Goal: Book appointment/travel/reservation

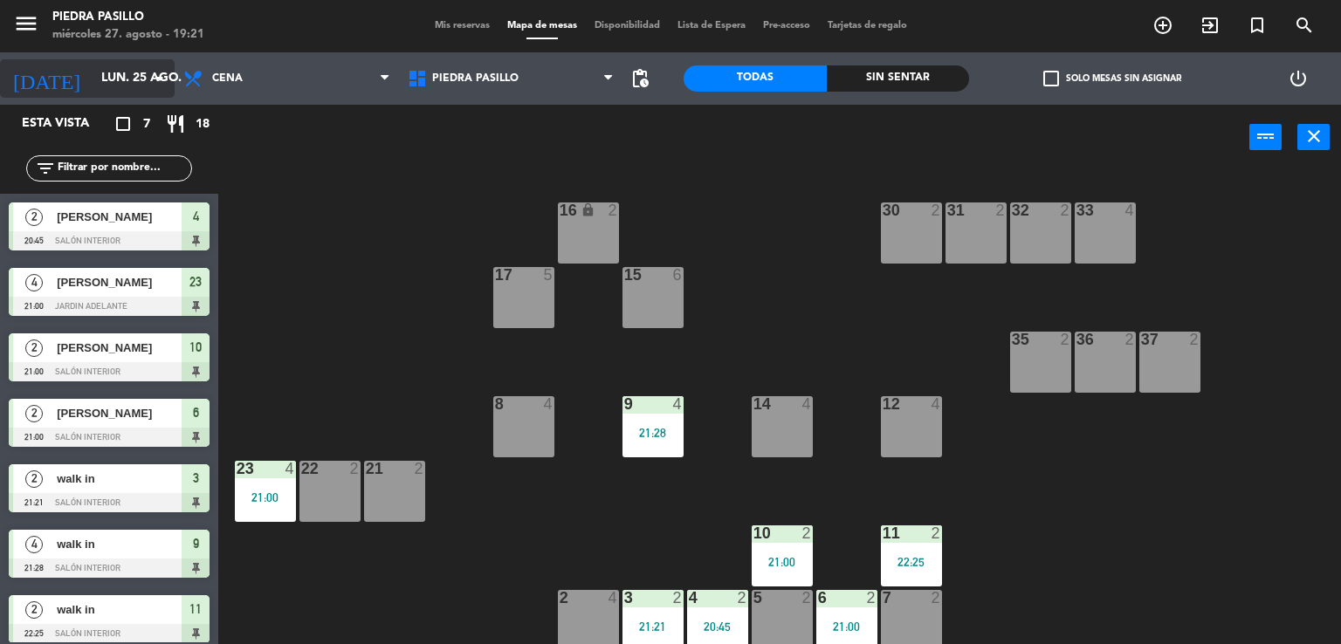
click at [105, 85] on input "lun. 25 ago." at bounding box center [176, 78] width 166 height 31
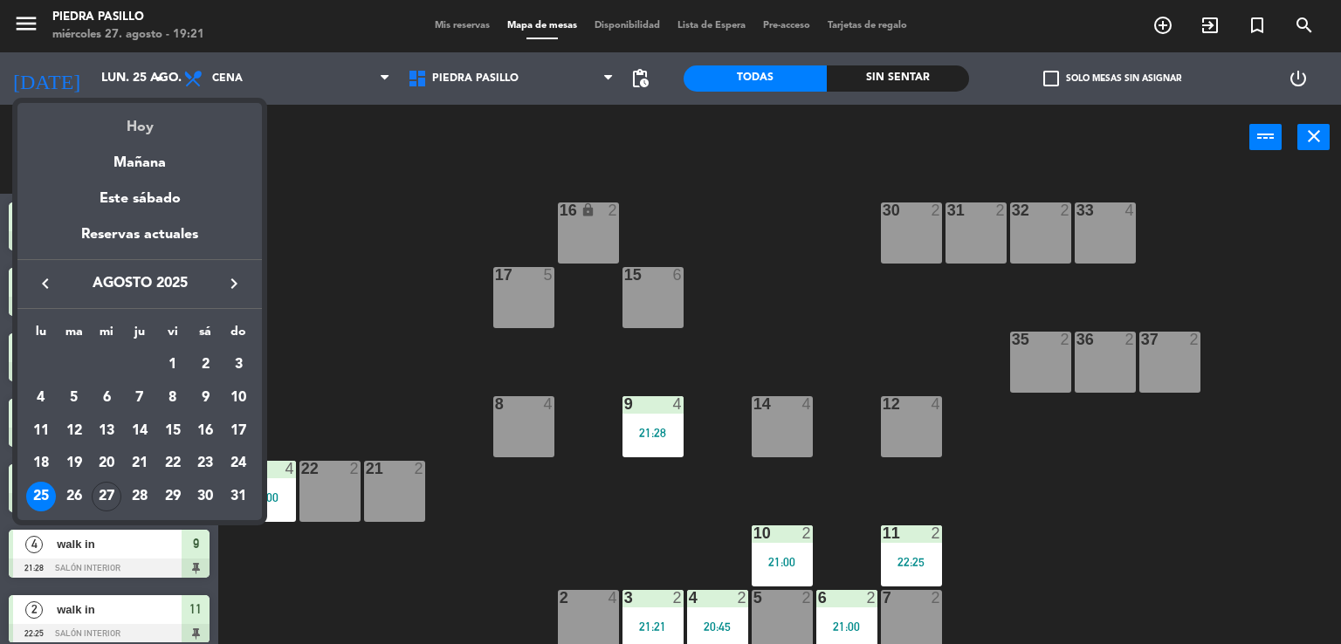
click at [157, 121] on div "Hoy" at bounding box center [139, 121] width 244 height 36
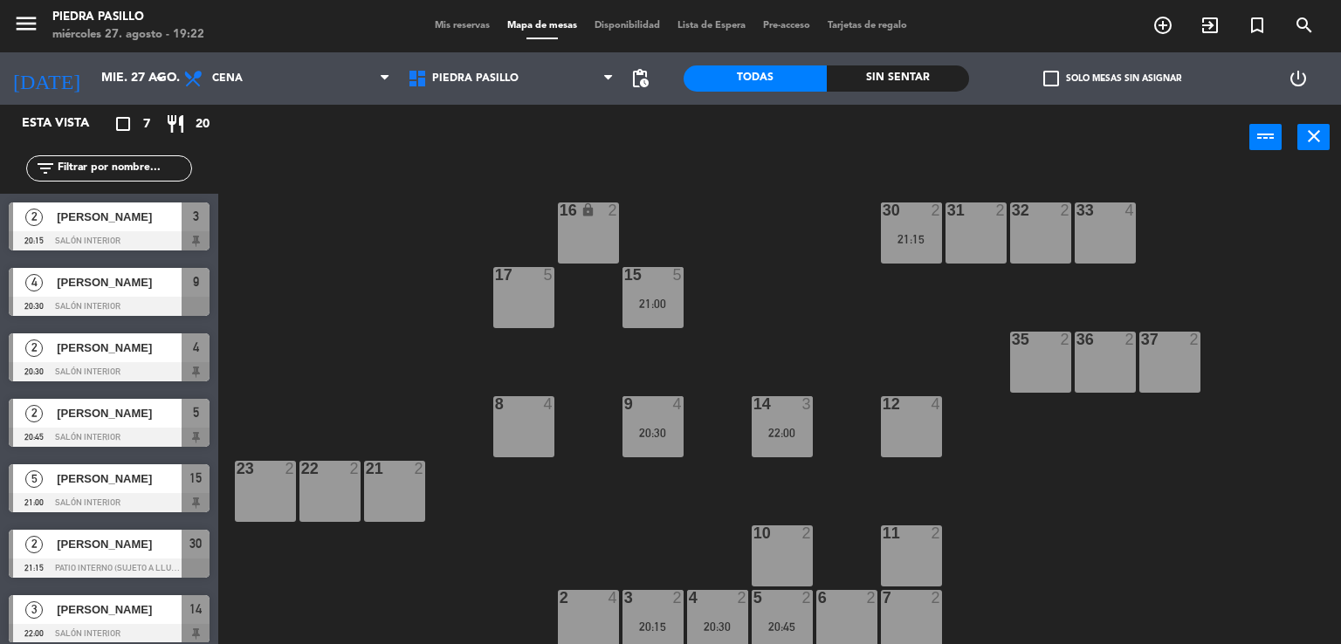
scroll to position [5, 0]
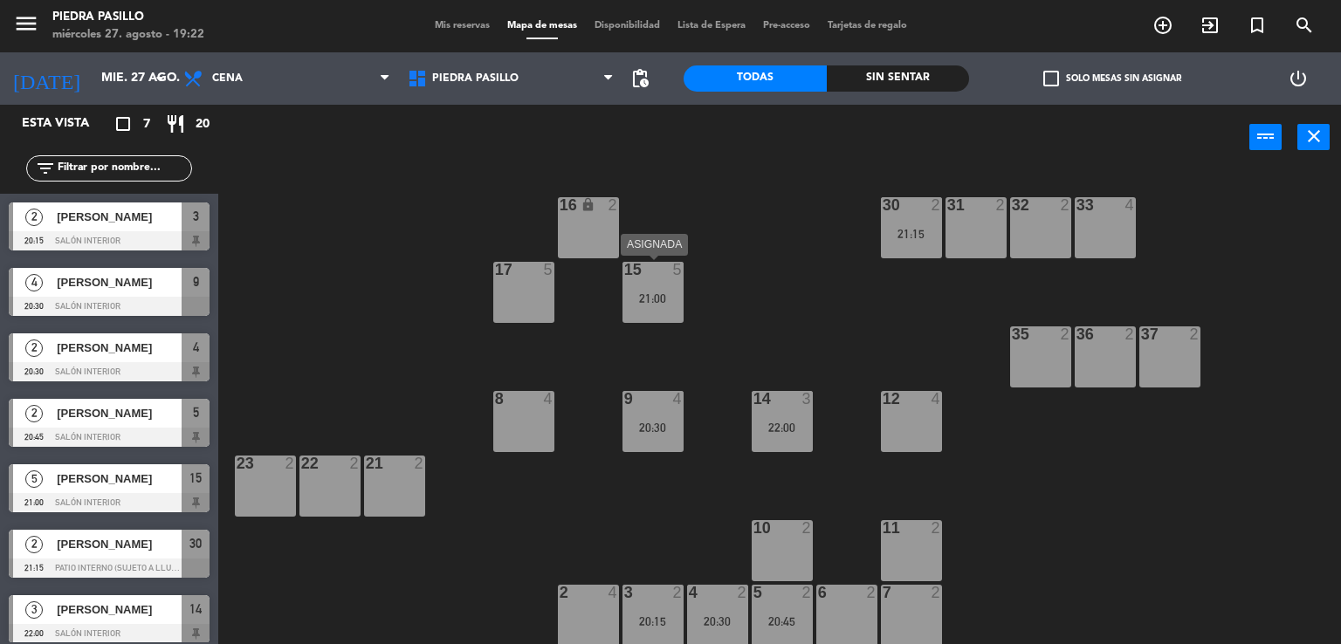
click at [678, 301] on div "21:00" at bounding box center [653, 299] width 61 height 12
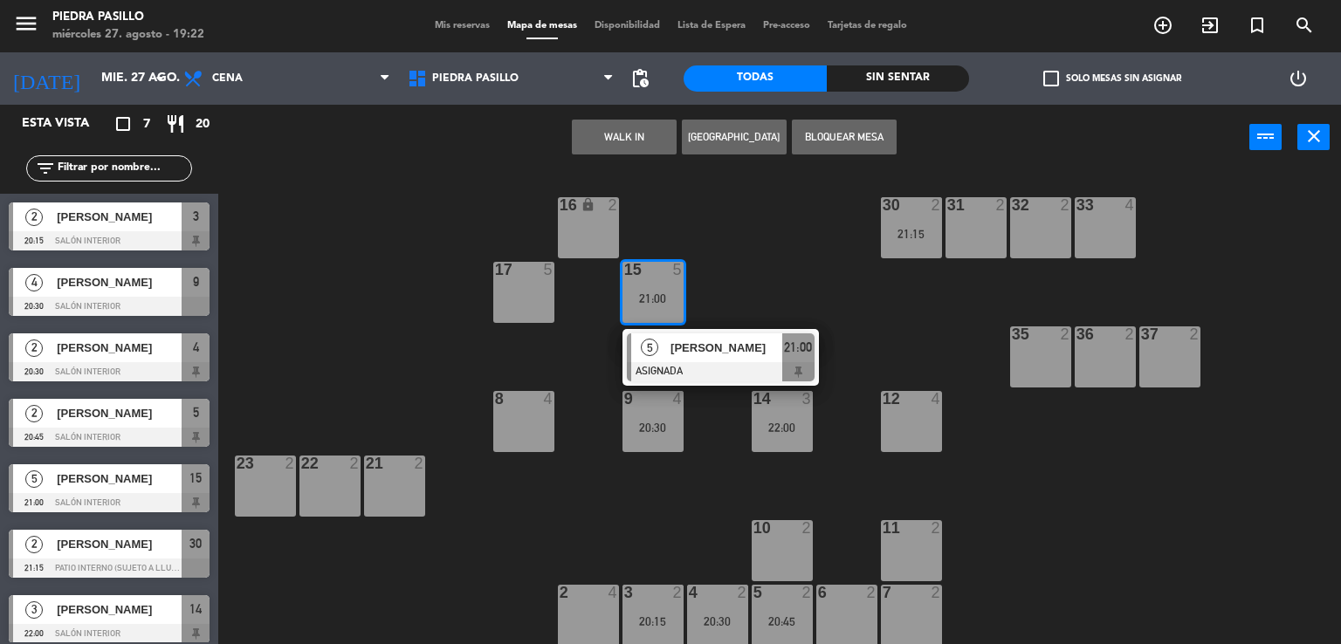
click at [716, 417] on div "16 lock 2 30 2 21:15 31 2 32 2 33 4 17 5 15 5 21:00 5 [PERSON_NAME] ASIGNADA 21…" at bounding box center [786, 408] width 1110 height 474
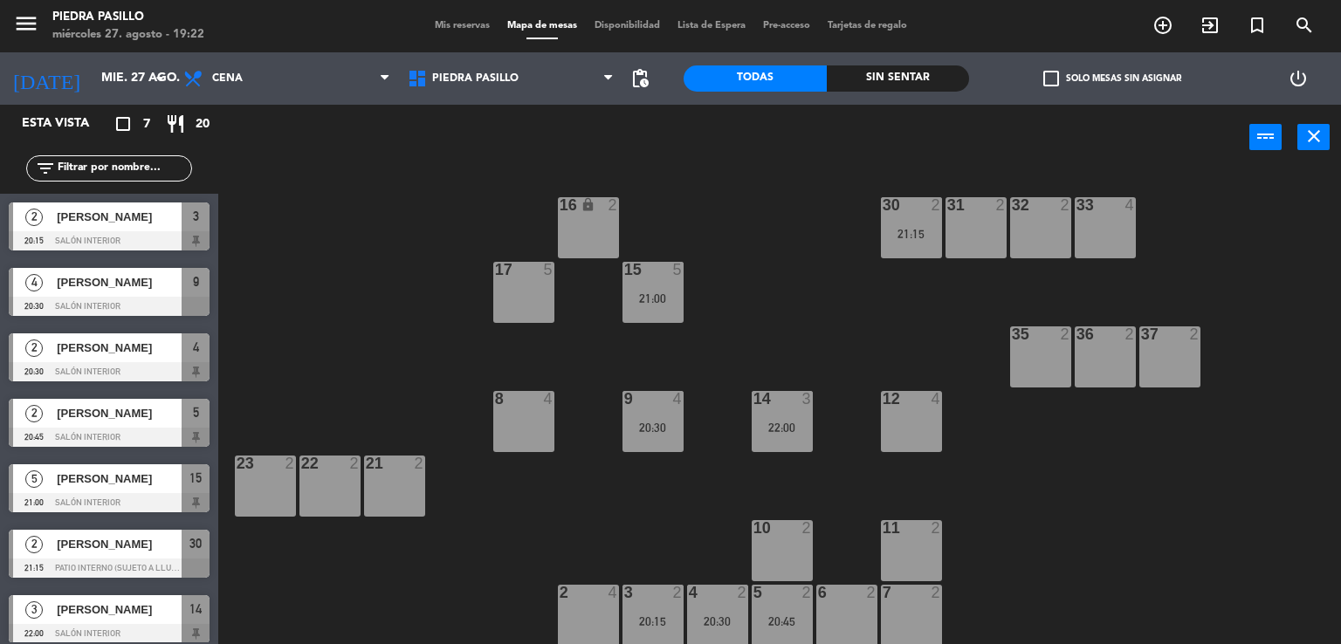
click at [645, 422] on div "20:30" at bounding box center [653, 428] width 61 height 12
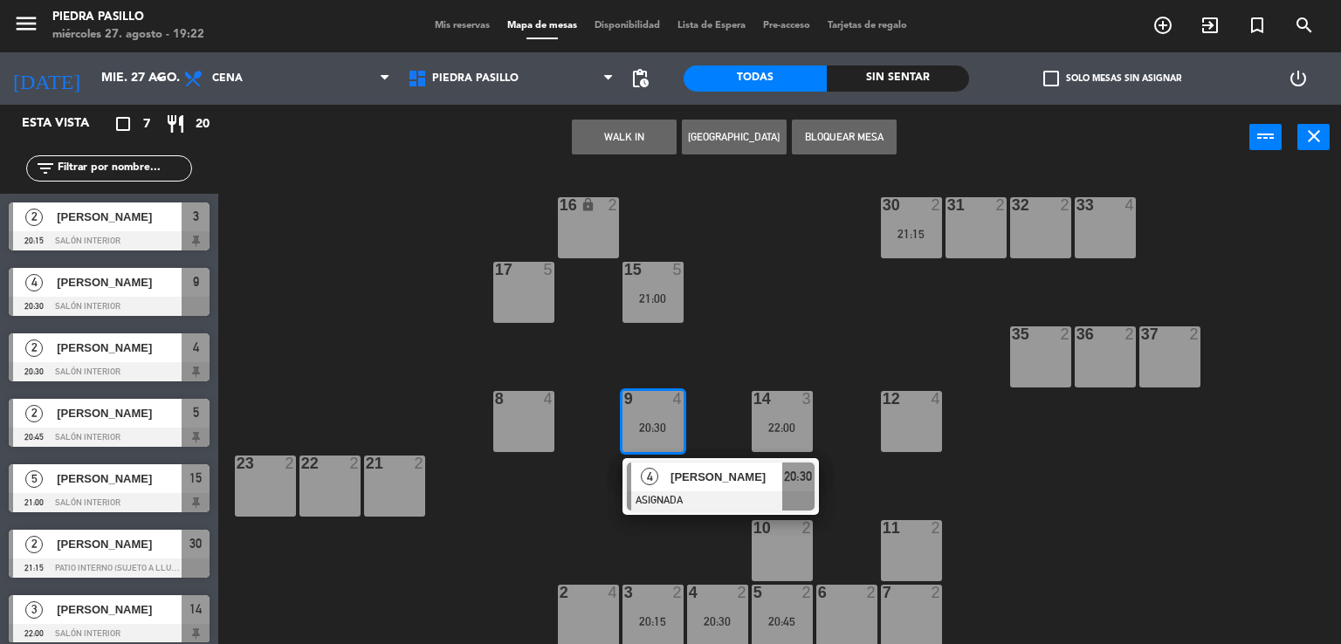
click at [870, 353] on div "16 lock 2 30 2 21:15 31 2 32 2 33 4 17 5 15 5 21:00 35 2 36 2 37 2 8 4 9 4 20:3…" at bounding box center [786, 408] width 1110 height 474
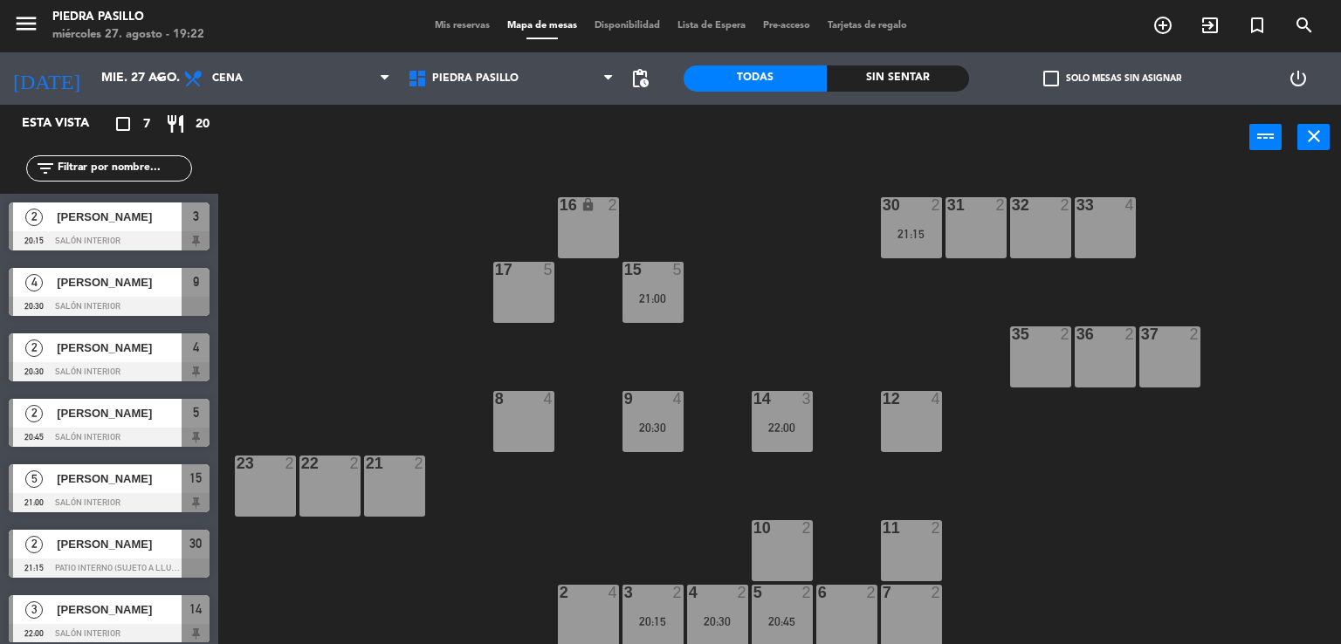
click at [817, 391] on div "3" at bounding box center [811, 399] width 29 height 16
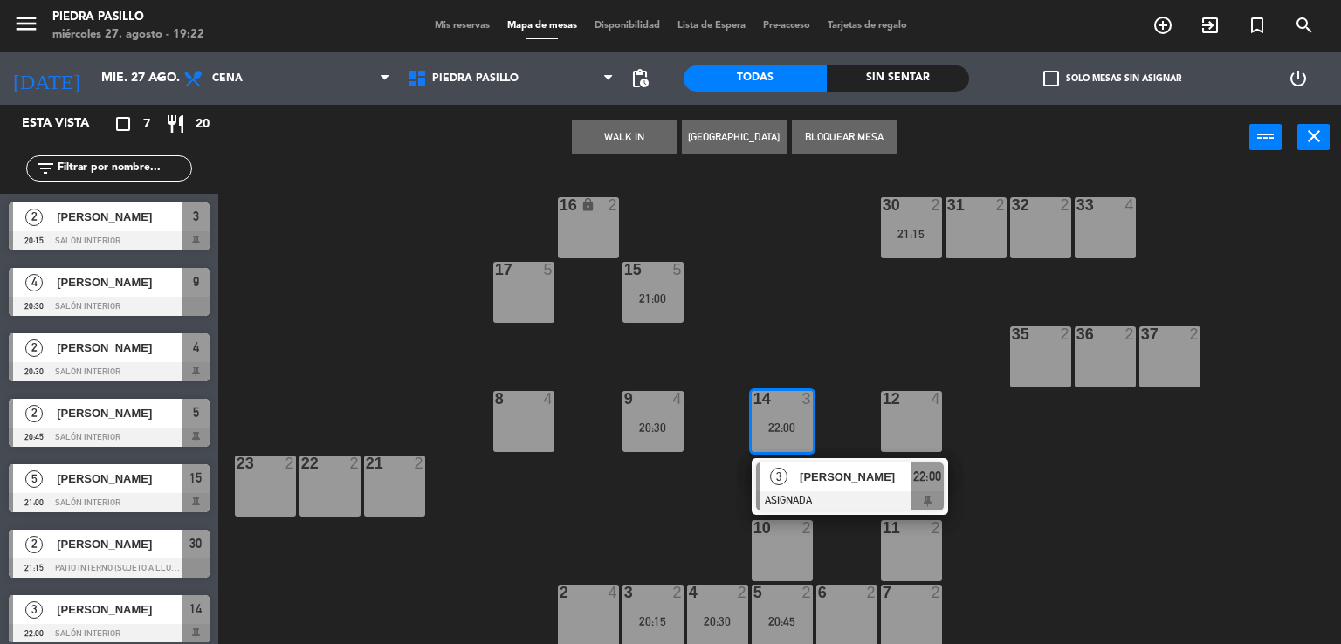
click at [865, 397] on div "16 lock 2 30 2 21:15 31 2 32 2 33 4 17 5 15 5 21:00 35 2 36 2 37 2 8 4 9 4 20:3…" at bounding box center [786, 408] width 1110 height 474
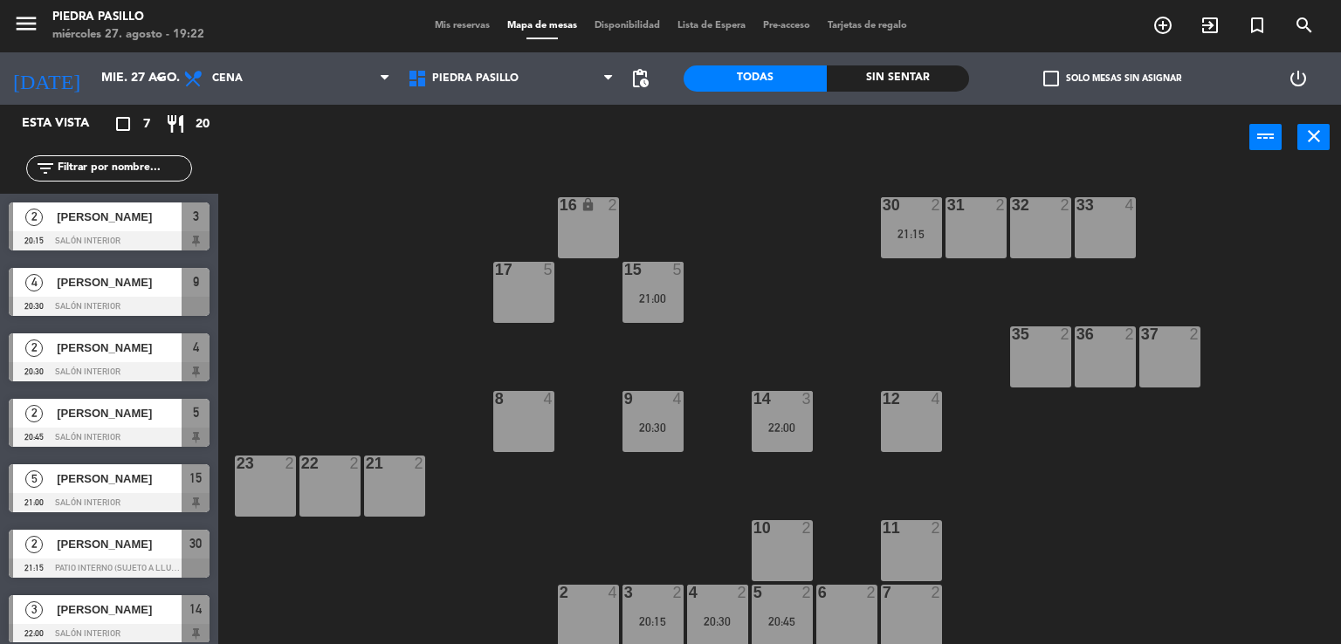
click at [625, 600] on div "3" at bounding box center [624, 593] width 1 height 16
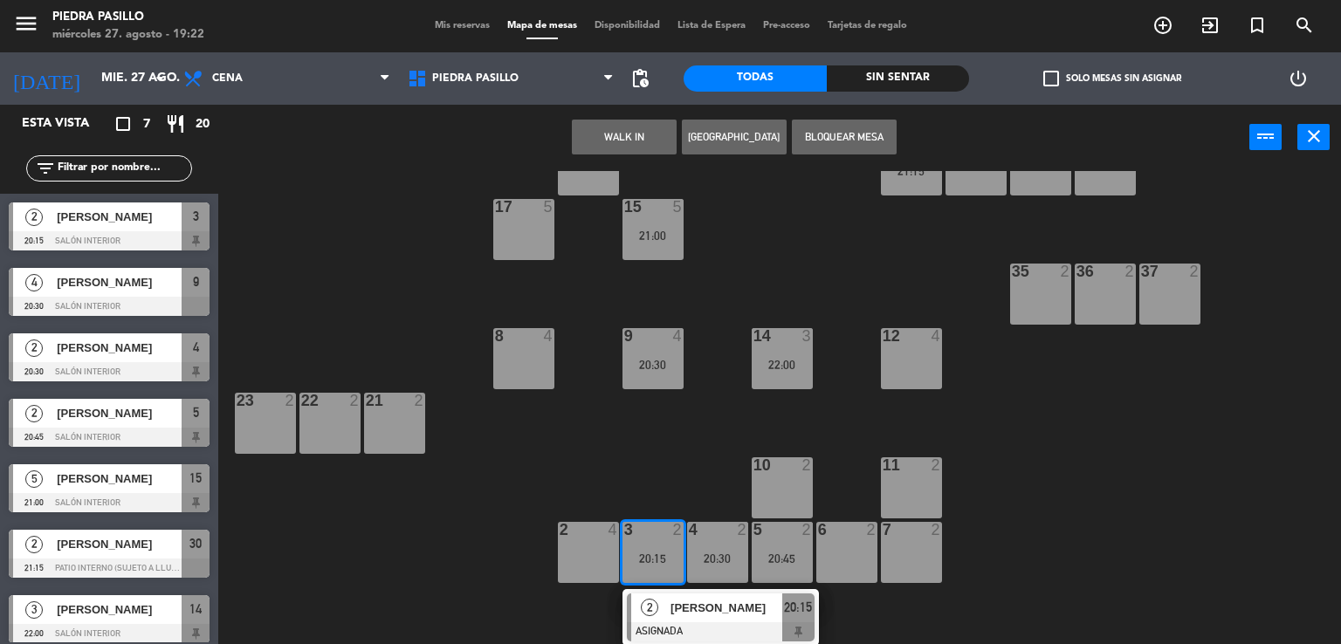
click at [725, 553] on div "20:30" at bounding box center [717, 559] width 61 height 12
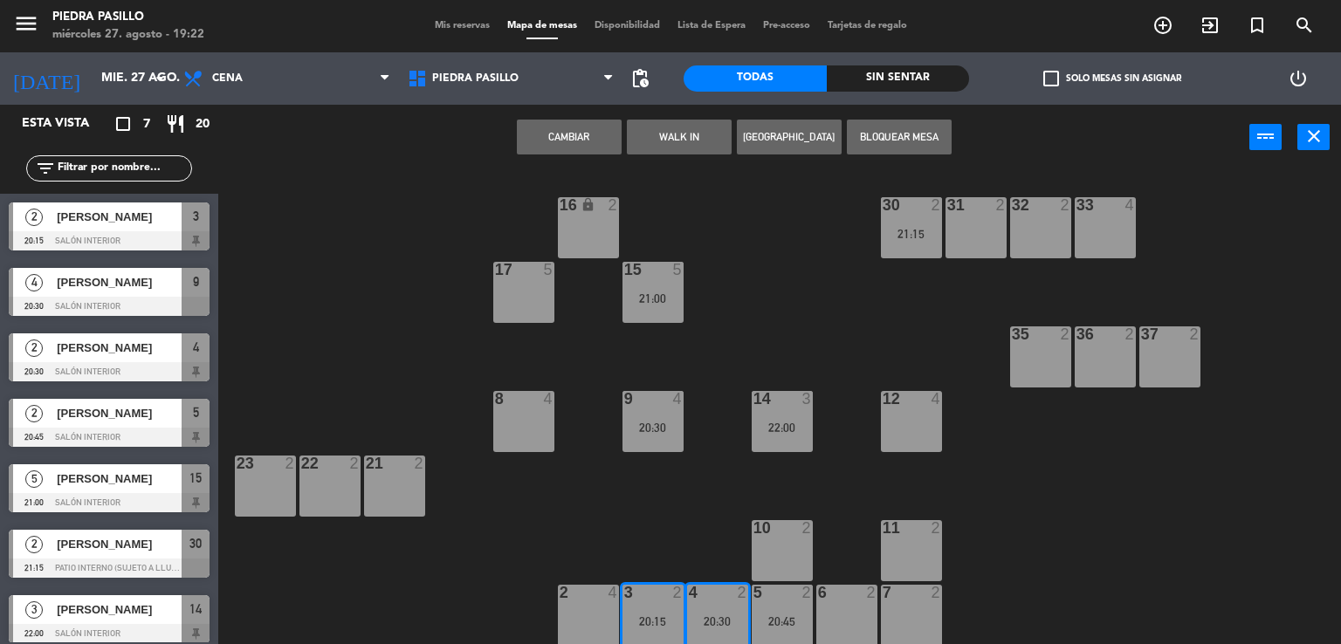
click at [763, 616] on div "20:45" at bounding box center [782, 622] width 61 height 12
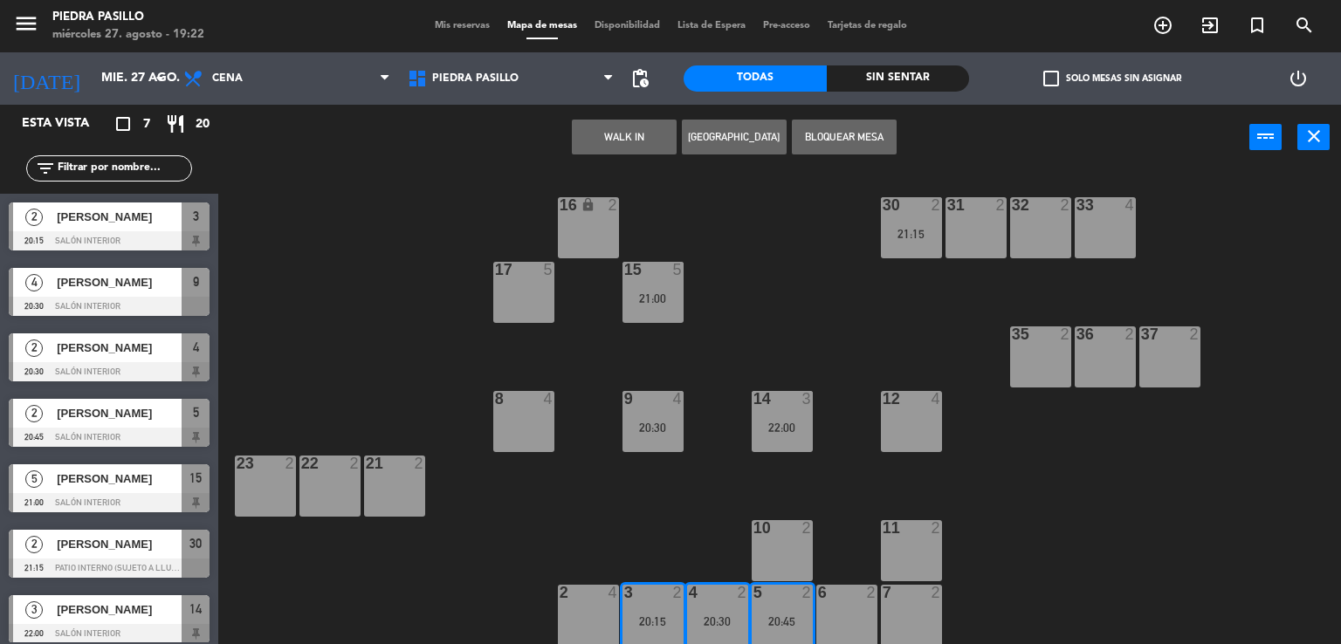
click at [1027, 531] on div "16 lock 2 30 2 21:15 31 2 32 2 33 4 17 5 15 5 21:00 35 2 36 2 37 2 8 4 9 4 20:3…" at bounding box center [786, 408] width 1110 height 474
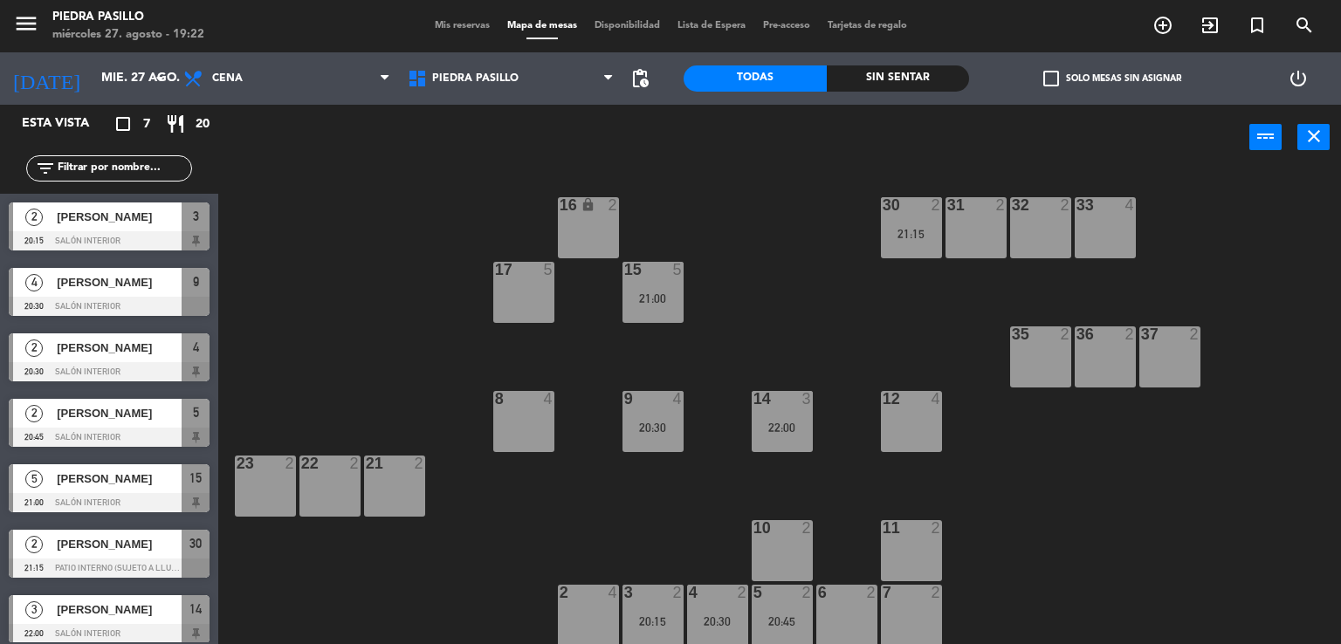
scroll to position [9, 0]
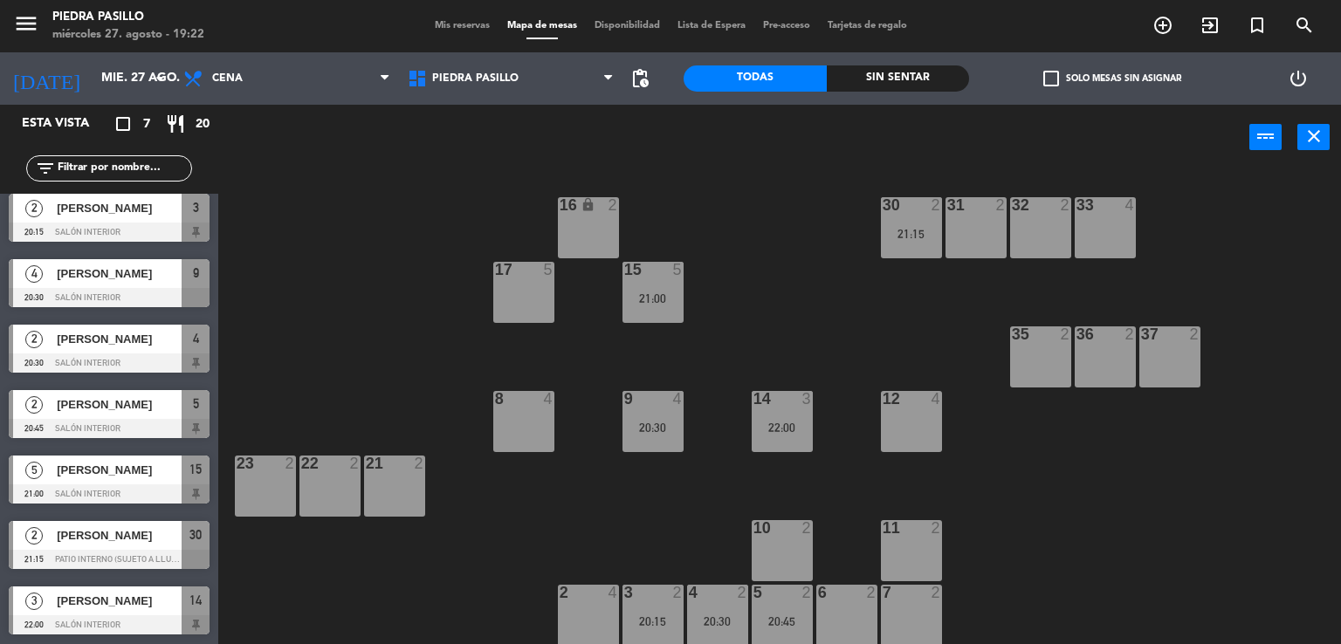
click at [122, 550] on div at bounding box center [109, 559] width 201 height 19
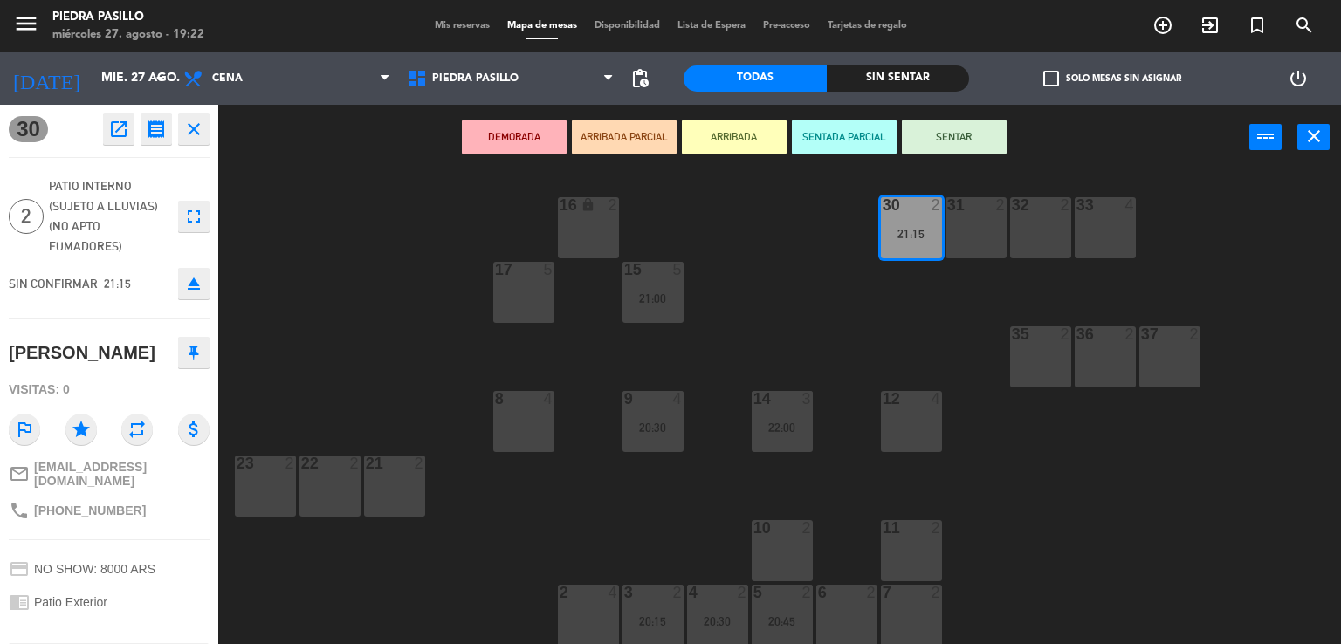
click at [595, 490] on div "16 lock 2 30 2 21:15 31 2 32 2 33 4 17 5 15 5 21:00 35 2 36 2 37 2 8 4 9 4 20:3…" at bounding box center [786, 408] width 1110 height 474
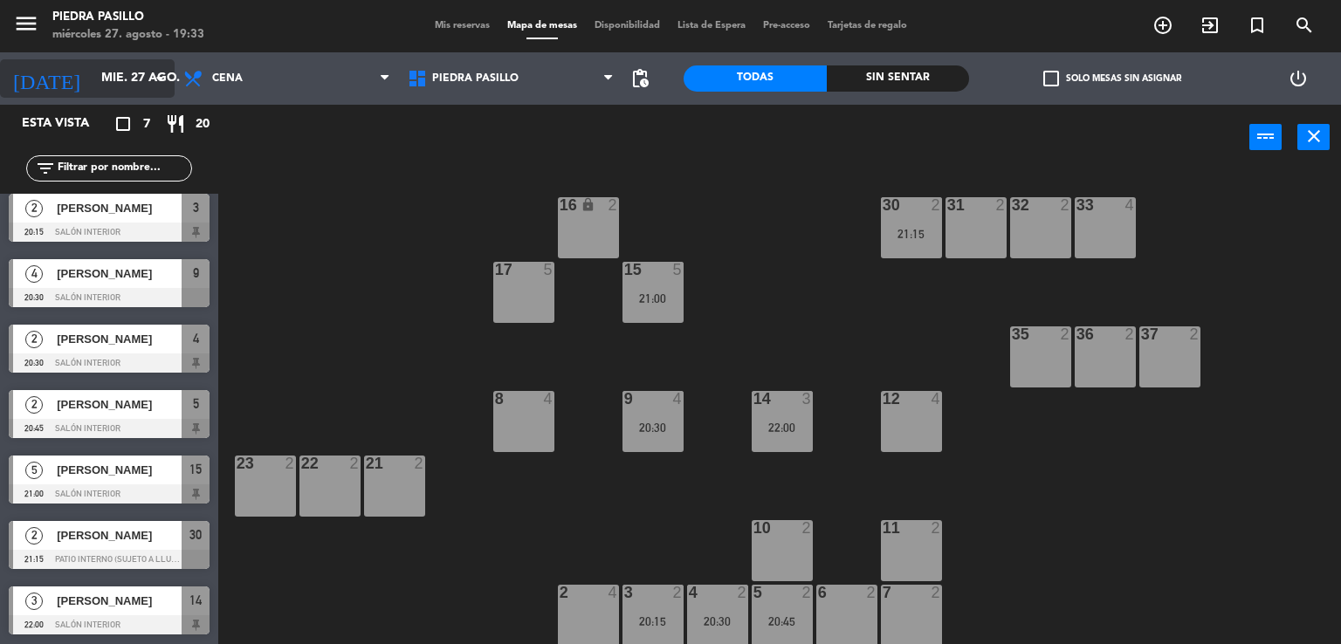
click at [101, 80] on input "mié. 27 ago." at bounding box center [176, 78] width 166 height 31
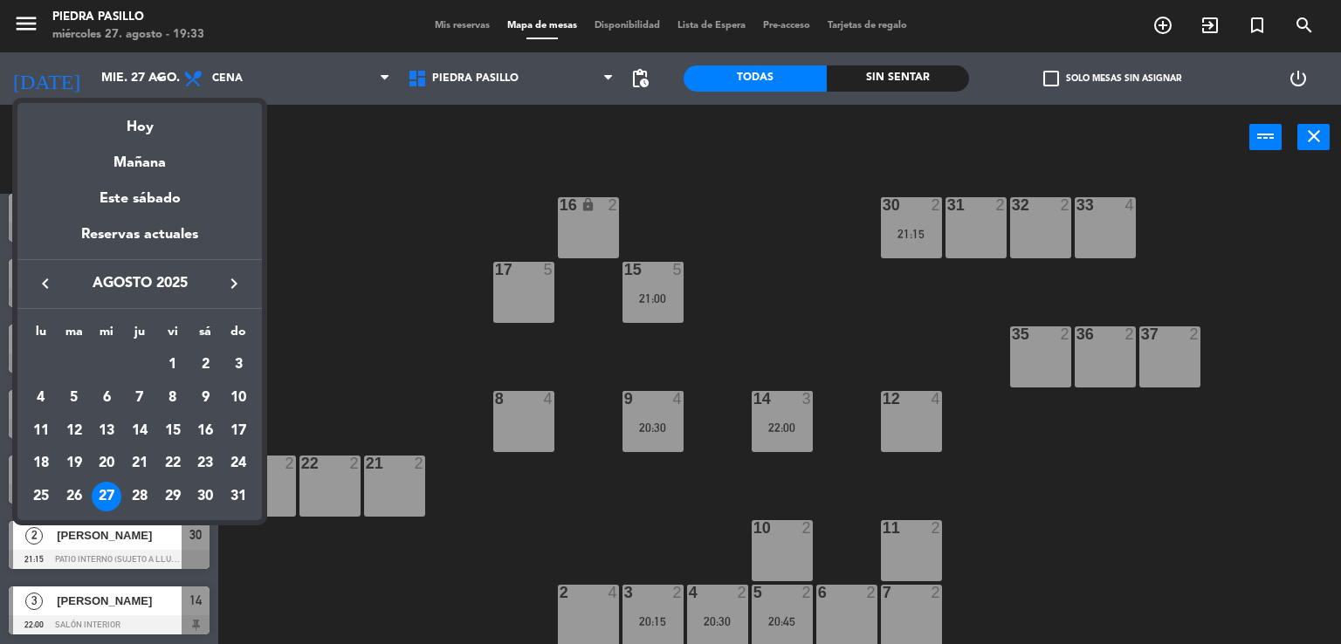
click at [231, 282] on icon "keyboard_arrow_right" at bounding box center [234, 283] width 21 height 21
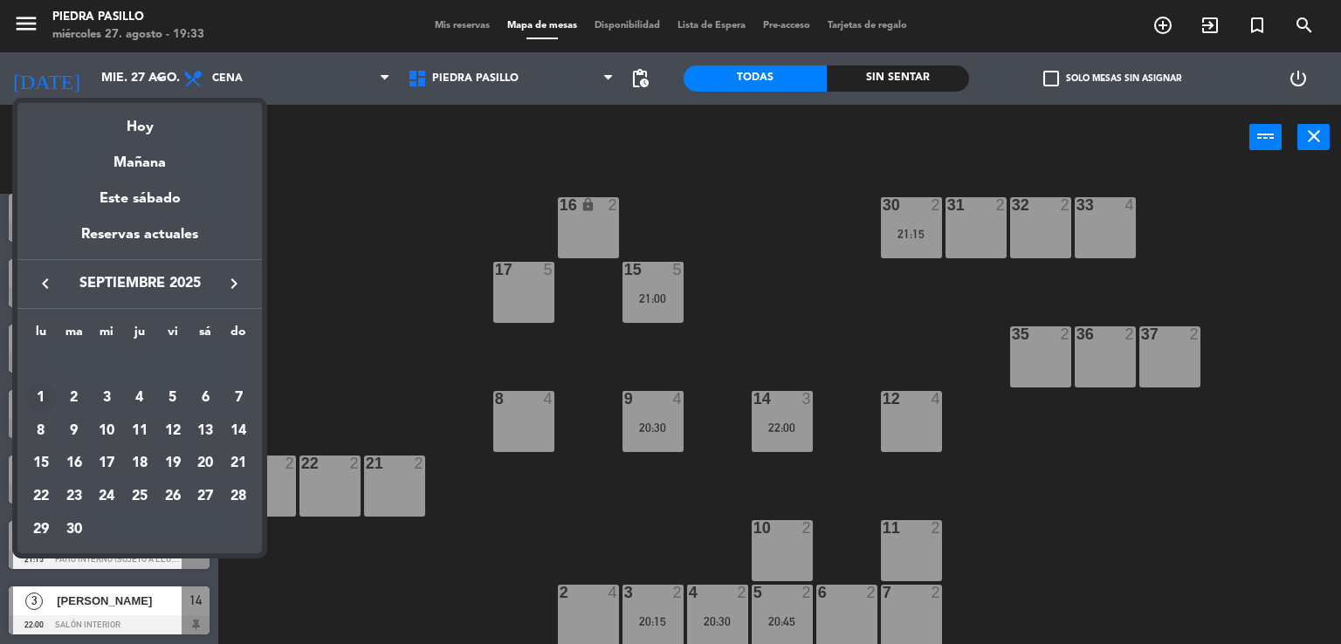
click at [35, 402] on div "1" at bounding box center [41, 398] width 30 height 30
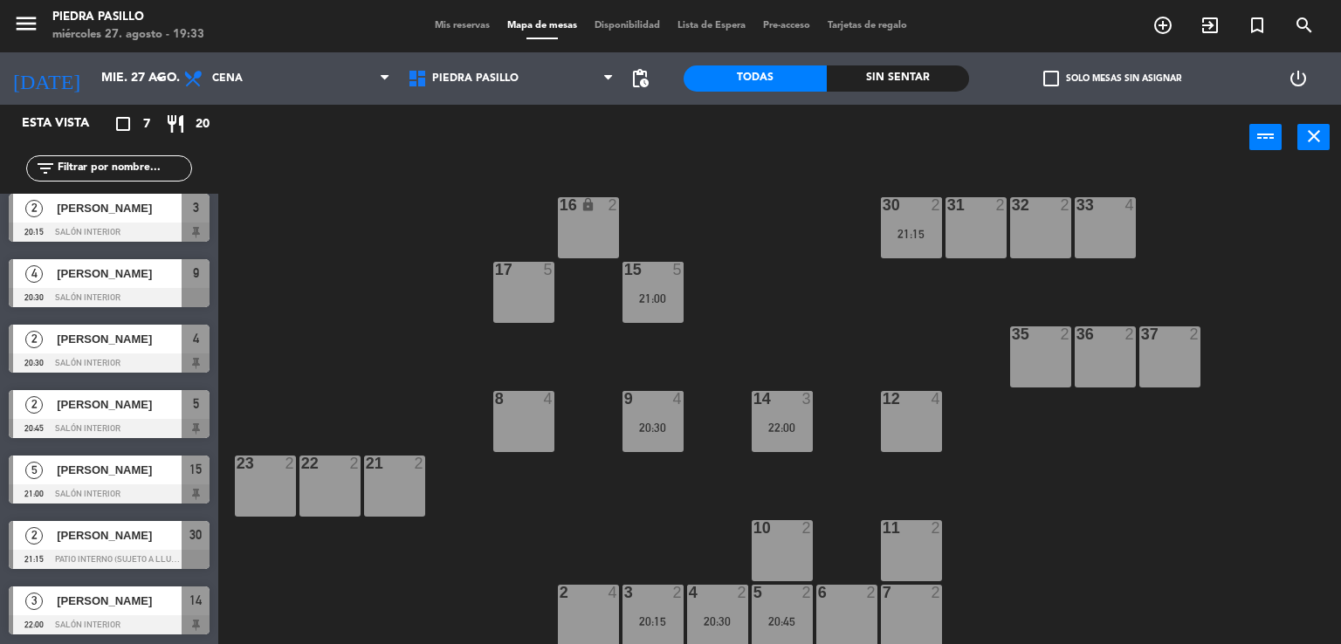
type input "lun. [DATE]"
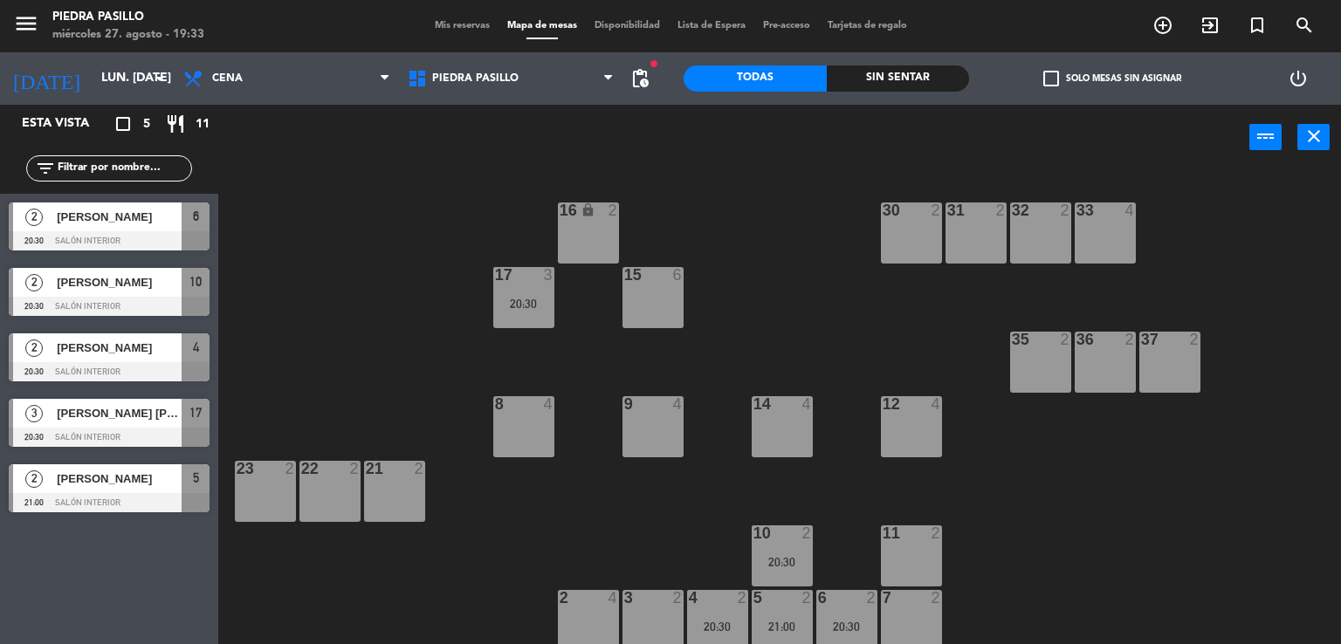
scroll to position [0, 0]
click at [138, 357] on span "[PERSON_NAME]" at bounding box center [119, 348] width 125 height 18
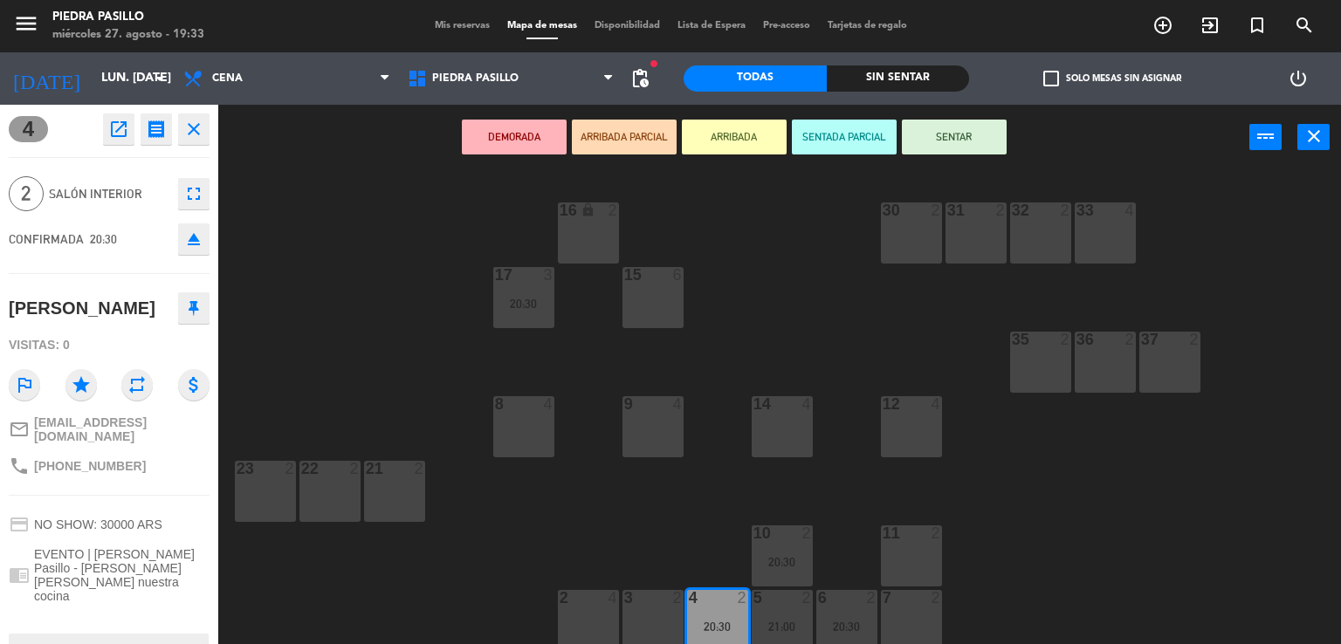
click at [449, 29] on span "Mis reservas" at bounding box center [462, 26] width 72 height 10
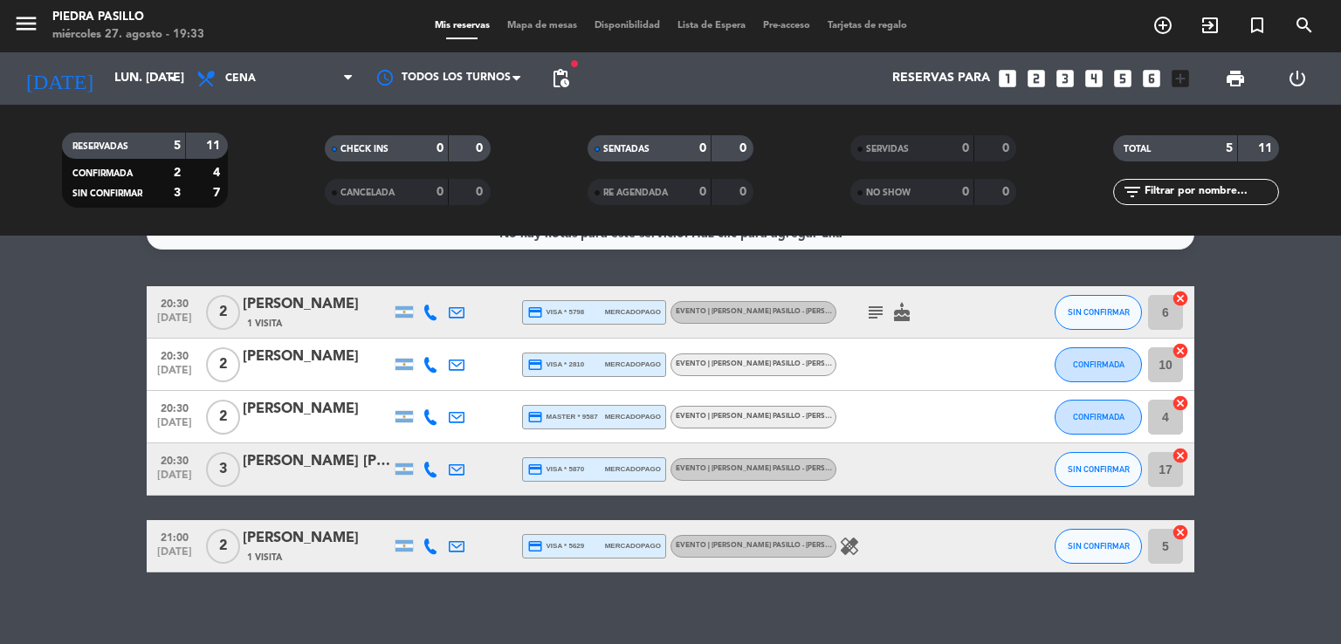
scroll to position [45, 0]
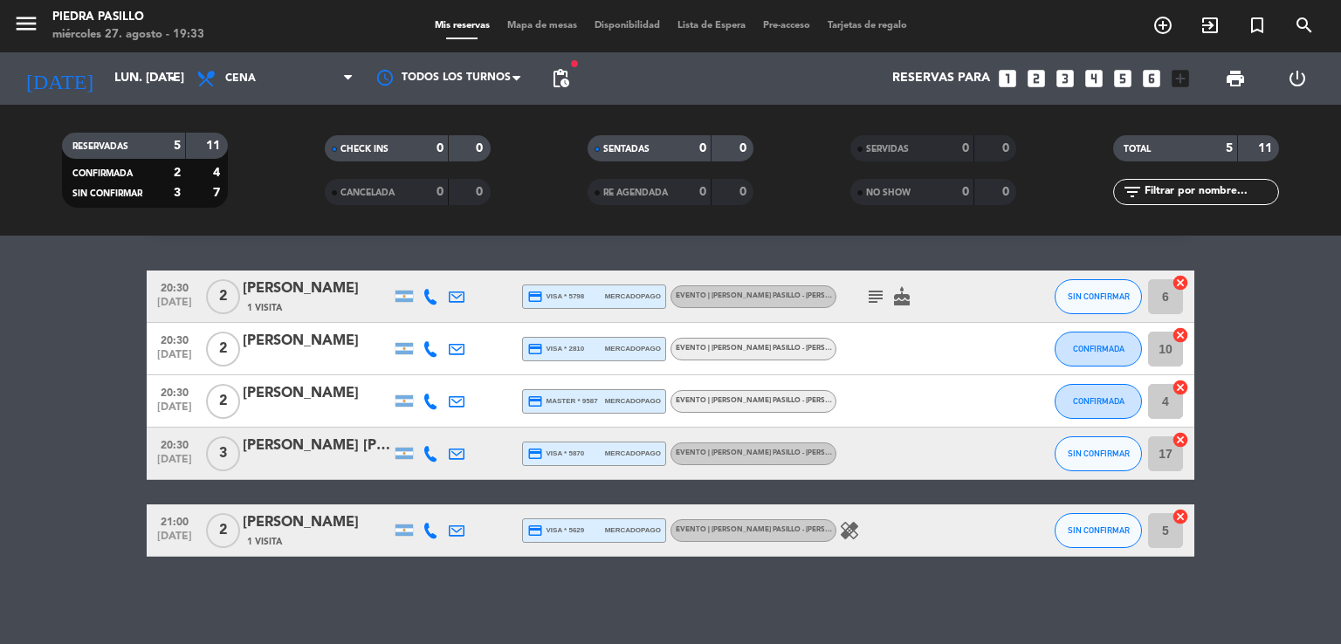
click at [548, 33] on div "Mis reservas Mapa de mesas Disponibilidad Lista de Espera Pre-acceso Tarjetas d…" at bounding box center [671, 26] width 490 height 16
click at [545, 24] on span "Mapa de mesas" at bounding box center [542, 26] width 87 height 10
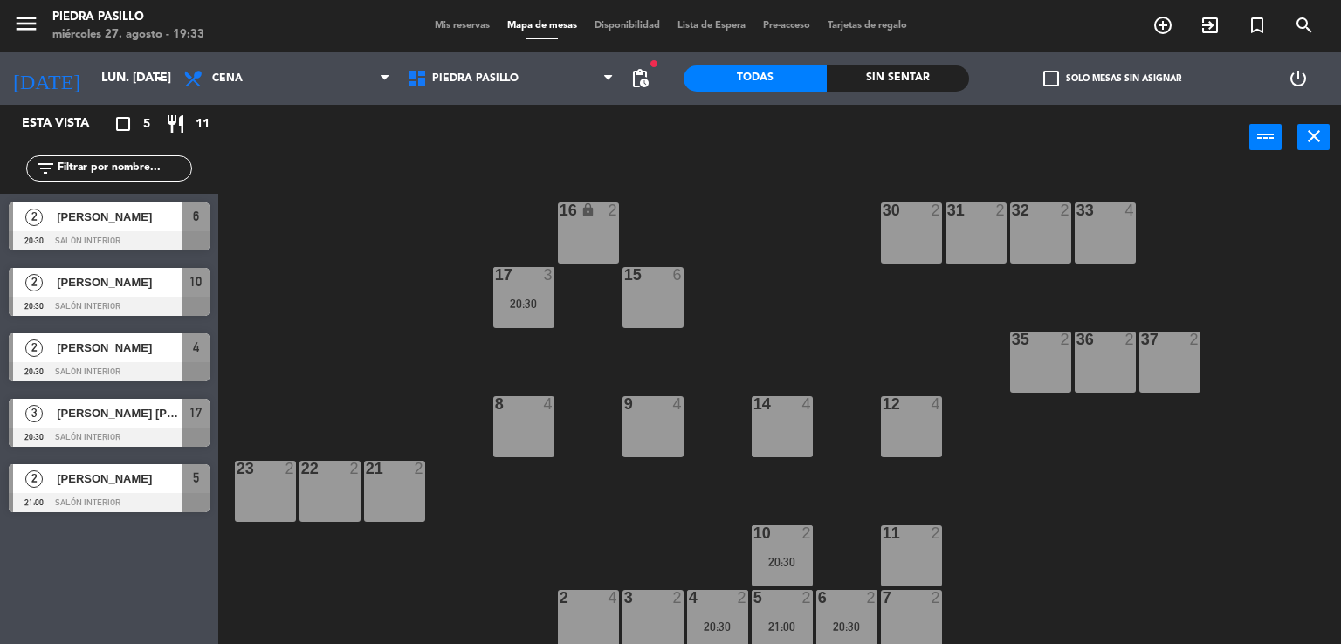
scroll to position [5, 0]
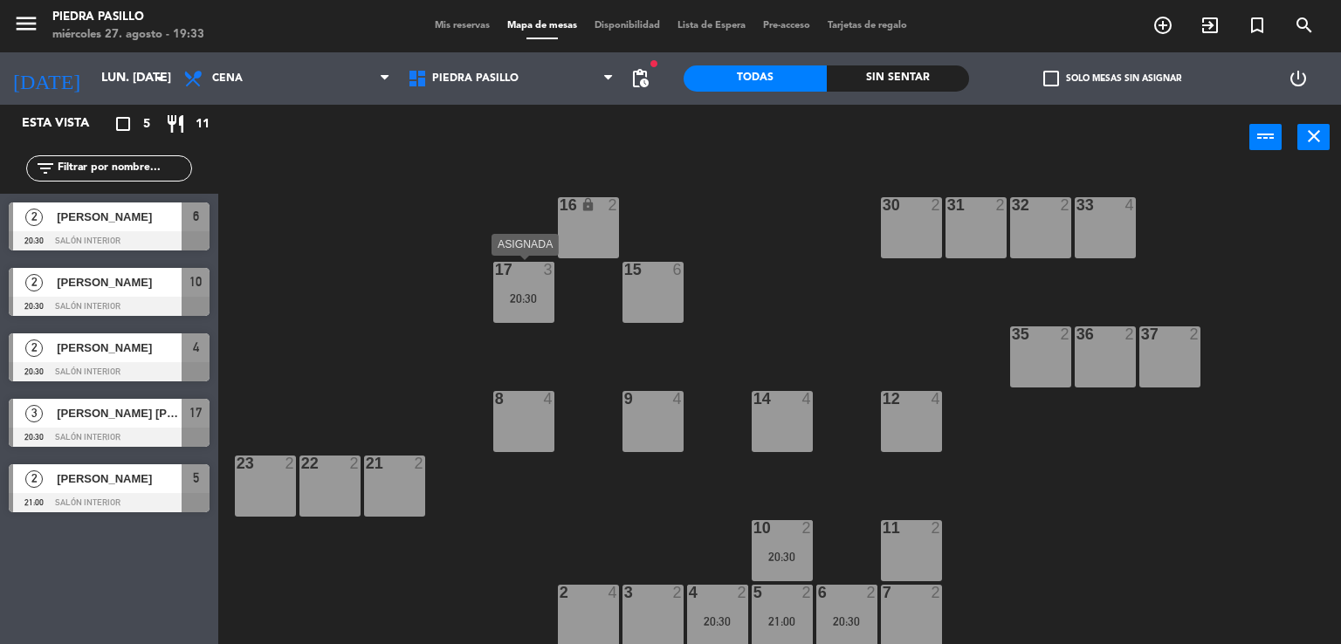
click at [538, 301] on div "20:30" at bounding box center [523, 299] width 61 height 12
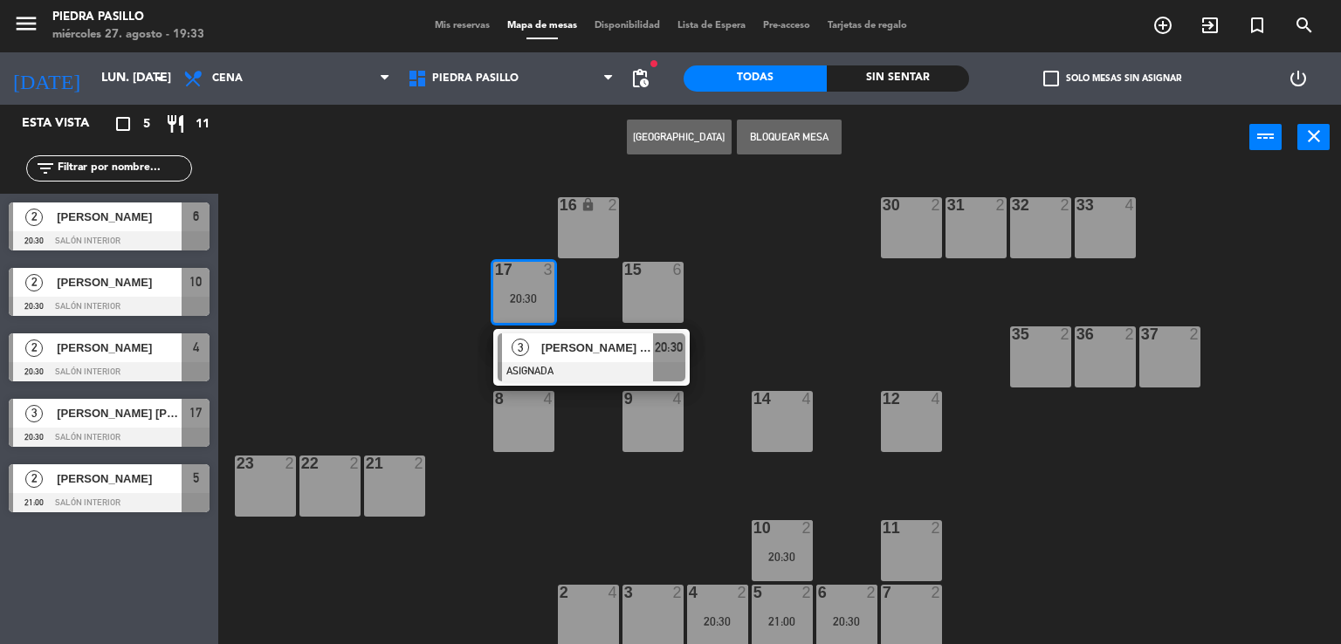
click at [599, 429] on div "16 lock 2 30 2 31 2 32 2 33 4 17 3 20:30 3 [PERSON_NAME] [PERSON_NAME] ASIGNADA…" at bounding box center [786, 408] width 1110 height 474
